Goal: Transaction & Acquisition: Book appointment/travel/reservation

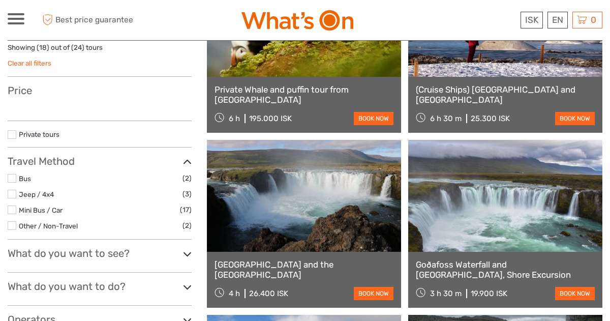
select select
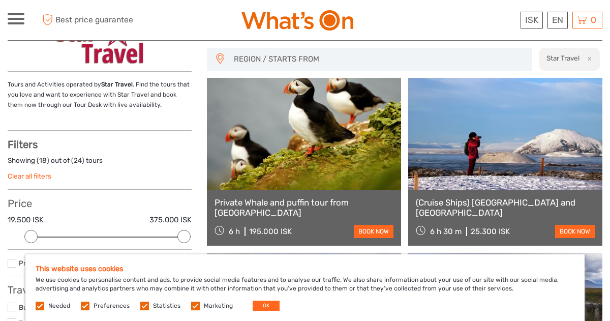
scroll to position [70, 0]
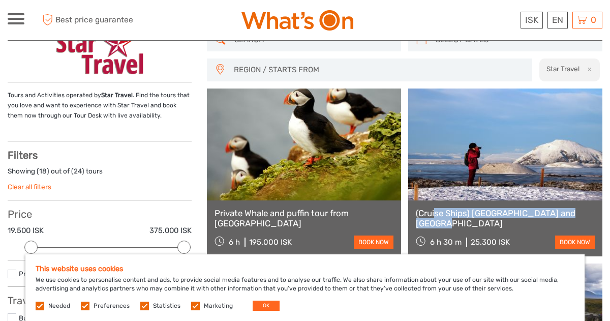
drag, startPoint x: 413, startPoint y: 210, endPoint x: 579, endPoint y: 219, distance: 165.9
click at [579, 219] on div "(Cruise Ships) [GEOGRAPHIC_DATA] and [GEOGRAPHIC_DATA] 6 h 30 m 25.300 ISK book…" at bounding box center [505, 228] width 194 height 56
copy link "(Cruise Ships) [GEOGRAPHIC_DATA] and [GEOGRAPHIC_DATA]"
click at [499, 209] on link "(Cruise Ships) [GEOGRAPHIC_DATA] and [GEOGRAPHIC_DATA]" at bounding box center [505, 218] width 179 height 21
